Goal: Navigation & Orientation: Find specific page/section

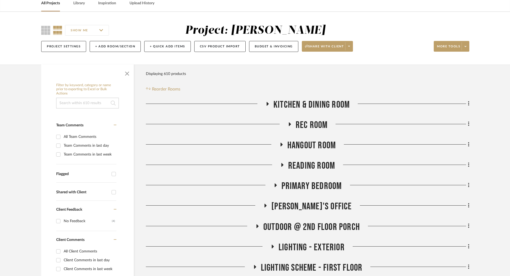
click at [54, 3] on link "All Projects" at bounding box center [50, 3] width 19 height 7
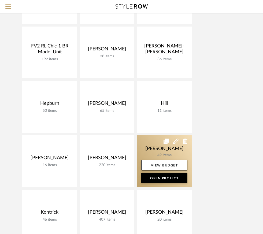
scroll to position [319, 0]
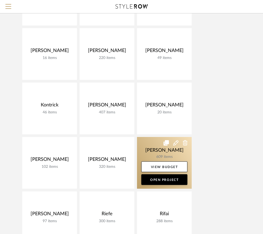
click at [162, 148] on link at bounding box center [164, 163] width 55 height 52
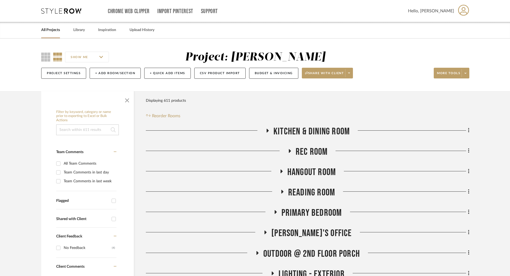
click at [52, 31] on link "All Projects" at bounding box center [50, 29] width 19 height 7
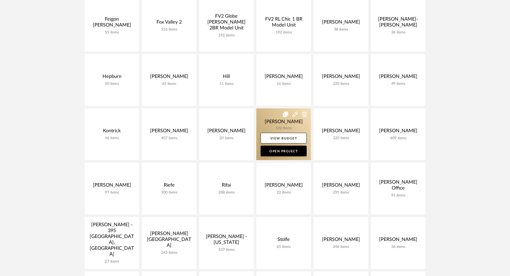
scroll to position [54, 0]
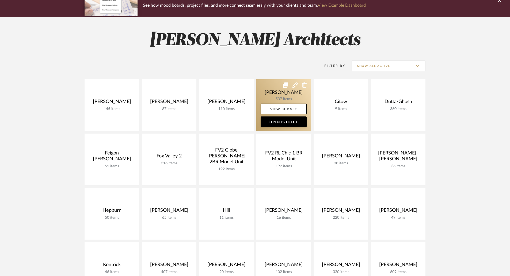
click at [287, 95] on link at bounding box center [283, 105] width 55 height 52
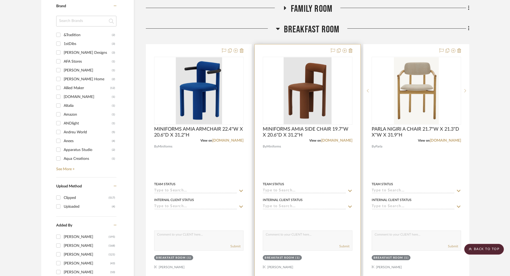
scroll to position [401, 0]
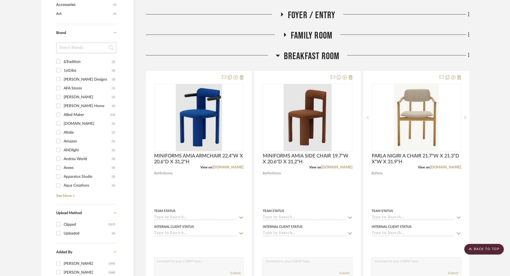
click at [133, 74] on div "Filter by keyword, category or name prior to exporting to Excel or Bulk Actions…" at bounding box center [87, 90] width 93 height 769
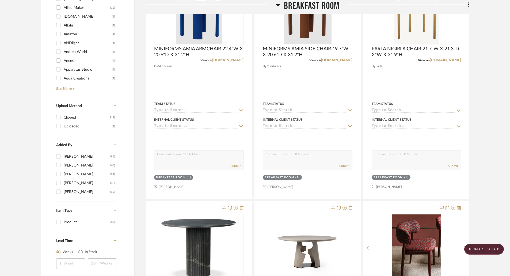
scroll to position [375, 0]
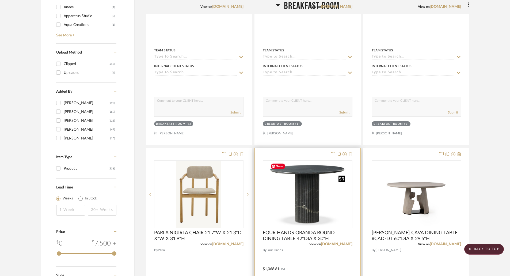
scroll to position [455, 0]
